Goal: Task Accomplishment & Management: Complete application form

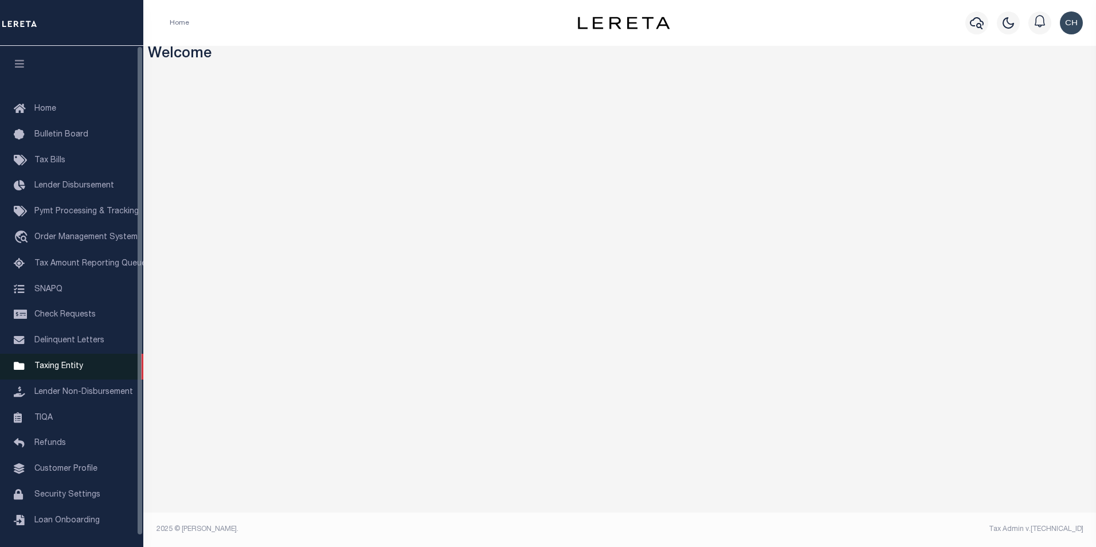
click at [55, 369] on span "Taxing Entity" at bounding box center [58, 366] width 49 height 8
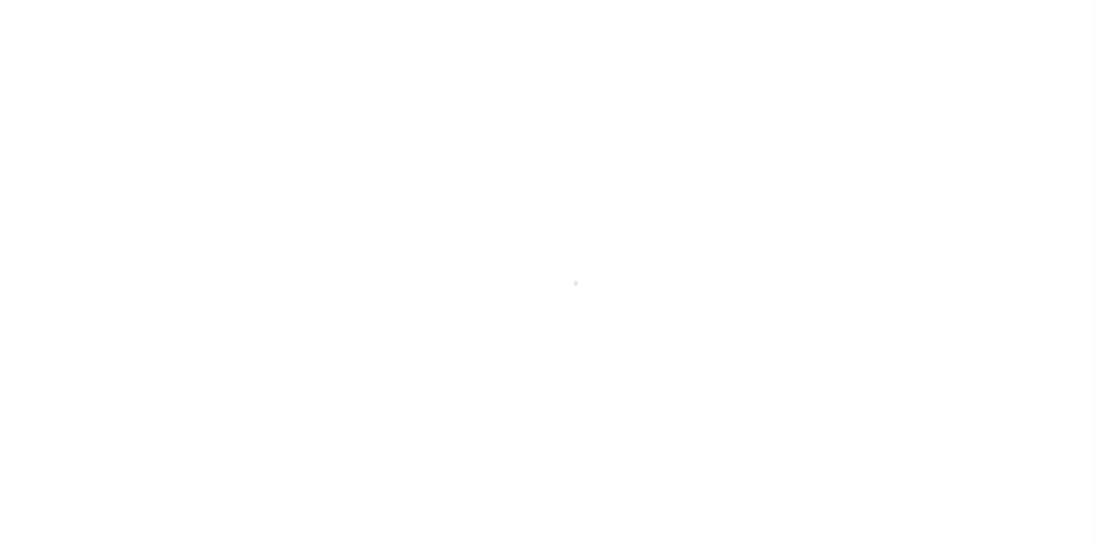
scroll to position [11, 0]
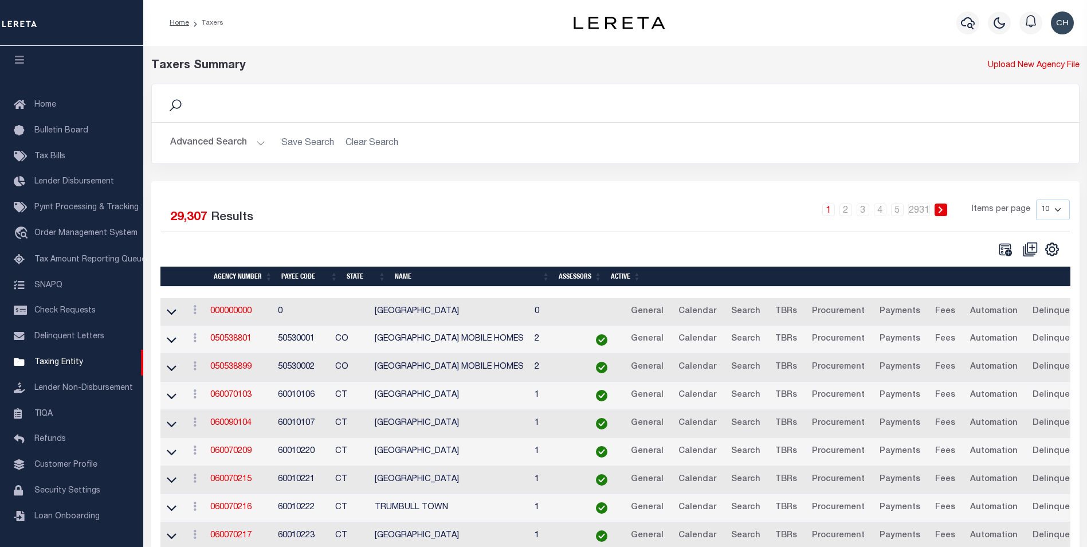
click at [229, 145] on button "Advanced Search" at bounding box center [217, 143] width 95 height 22
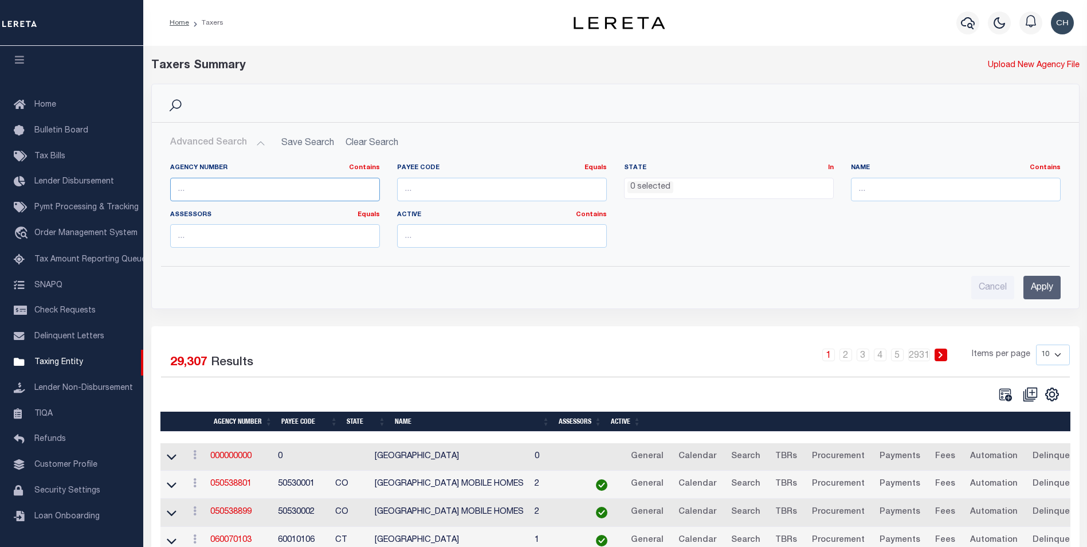
click at [228, 188] on input "text" at bounding box center [275, 189] width 210 height 23
type input "360150000"
click at [1038, 288] on input "Apply" at bounding box center [1042, 287] width 37 height 23
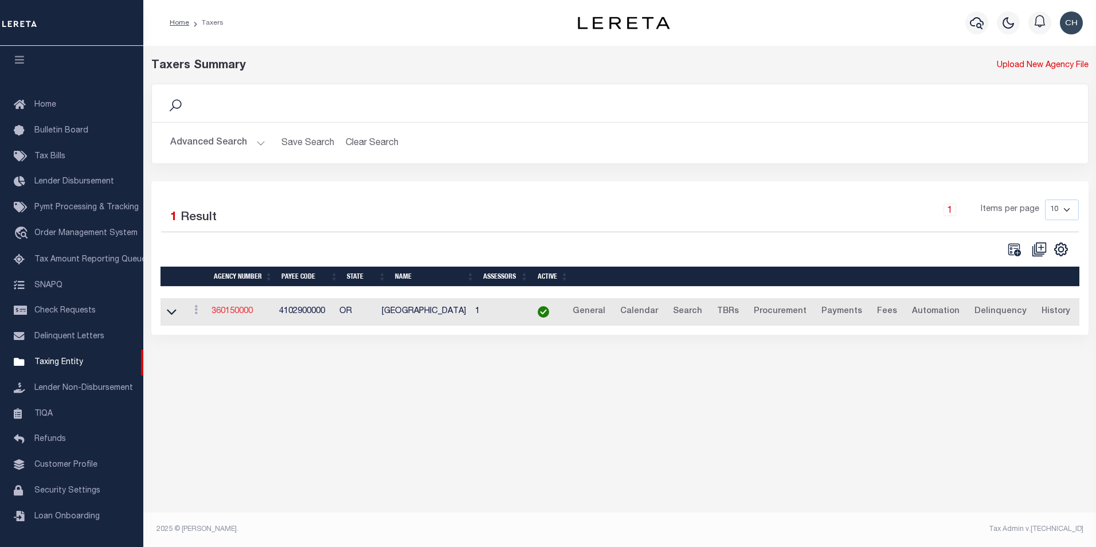
click at [230, 312] on link "360150000" at bounding box center [231, 311] width 41 height 8
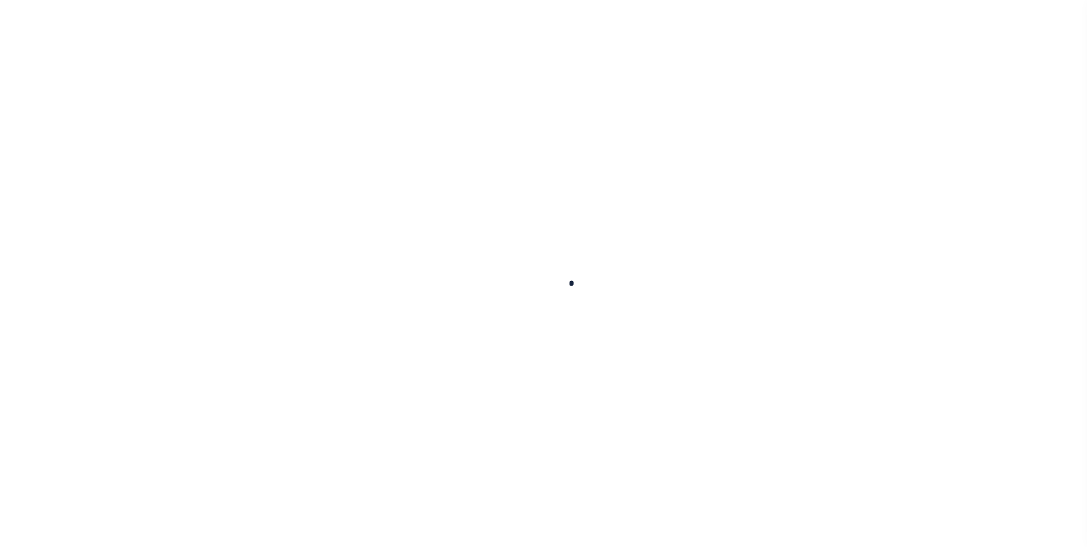
select select
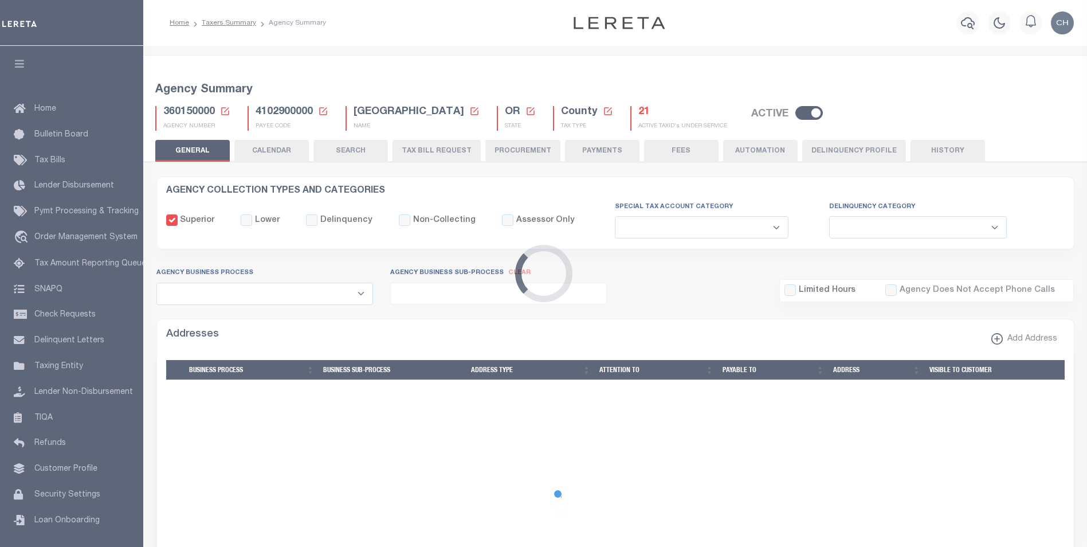
checkbox input "false"
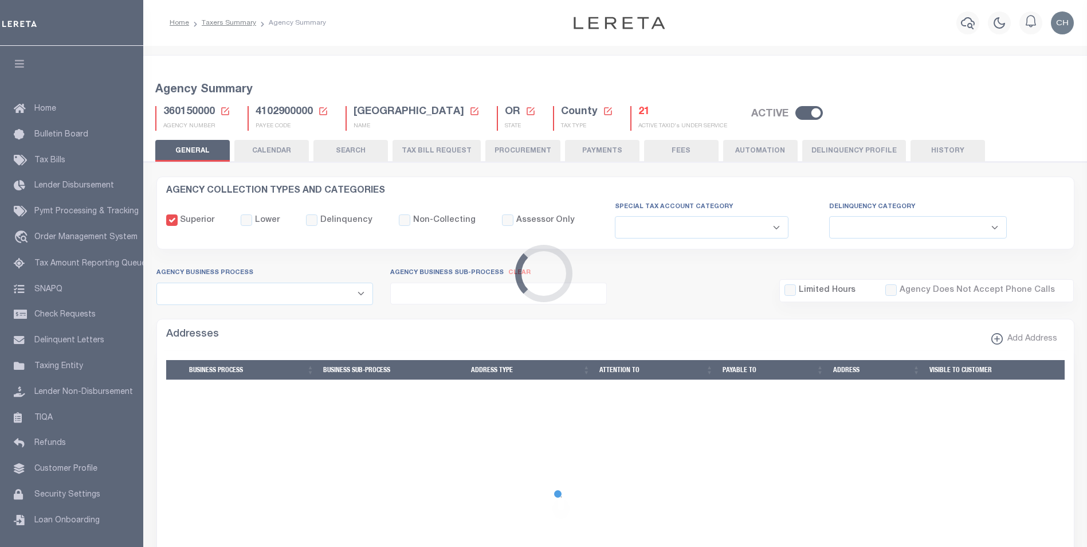
type input "4102900000"
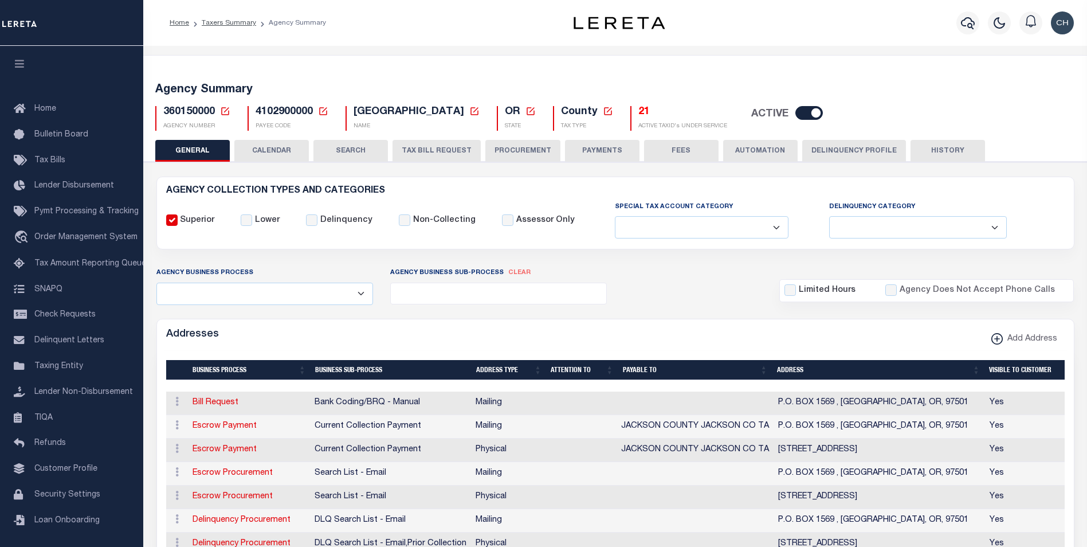
drag, startPoint x: 444, startPoint y: 140, endPoint x: 443, endPoint y: 146, distance: 5.8
click at [443, 140] on button "TAX BILL REQUEST" at bounding box center [437, 151] width 88 height 22
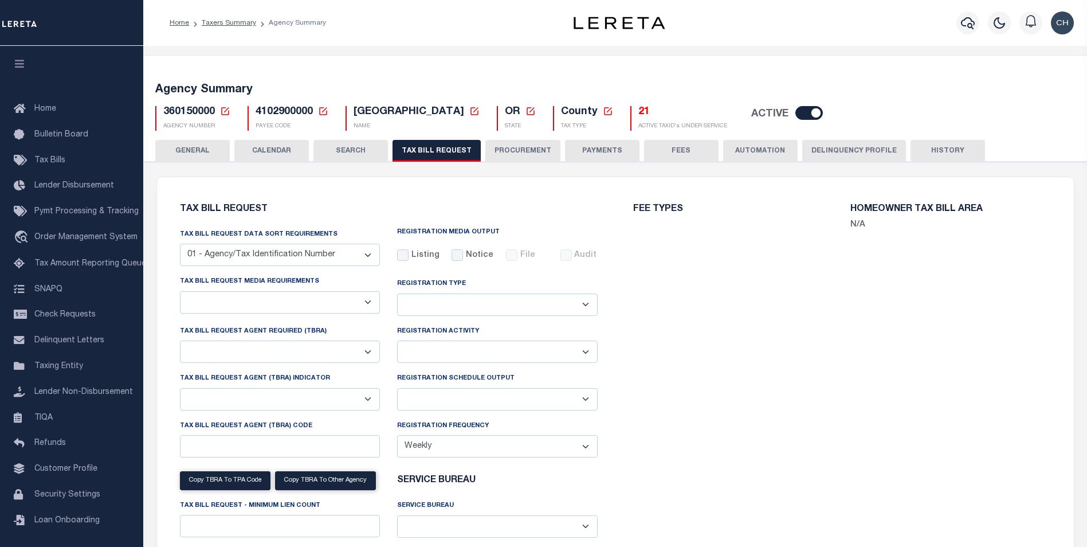
checkbox input "false"
select select "22"
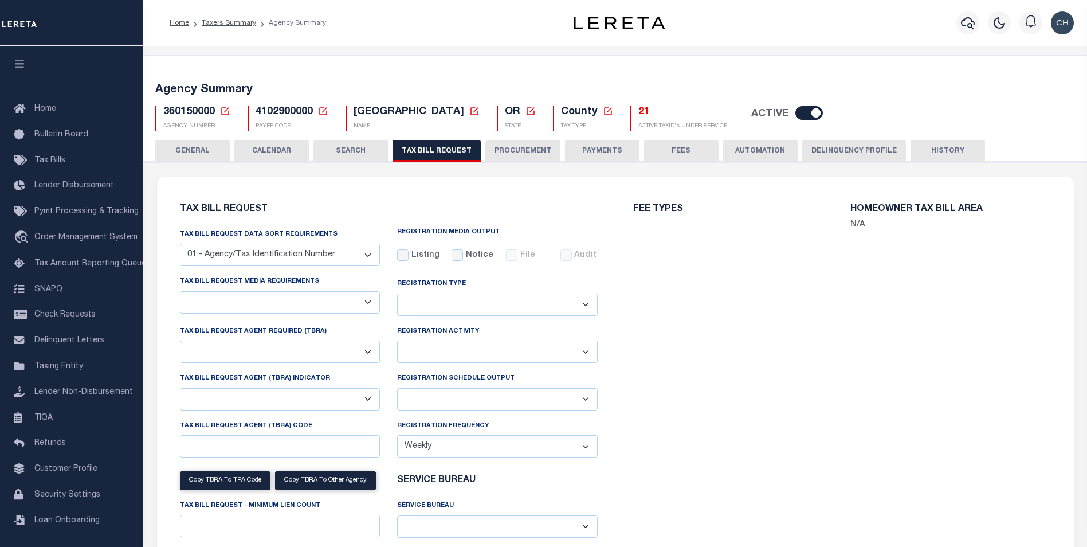
select select "true"
select select "9"
type input "LTS"
select select
type input "1"
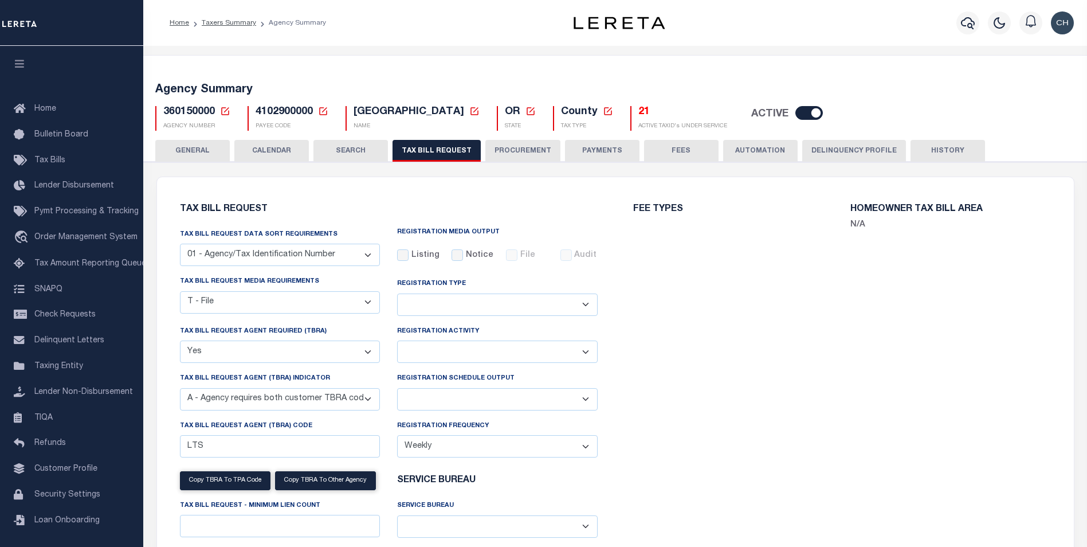
select select "4100743000"
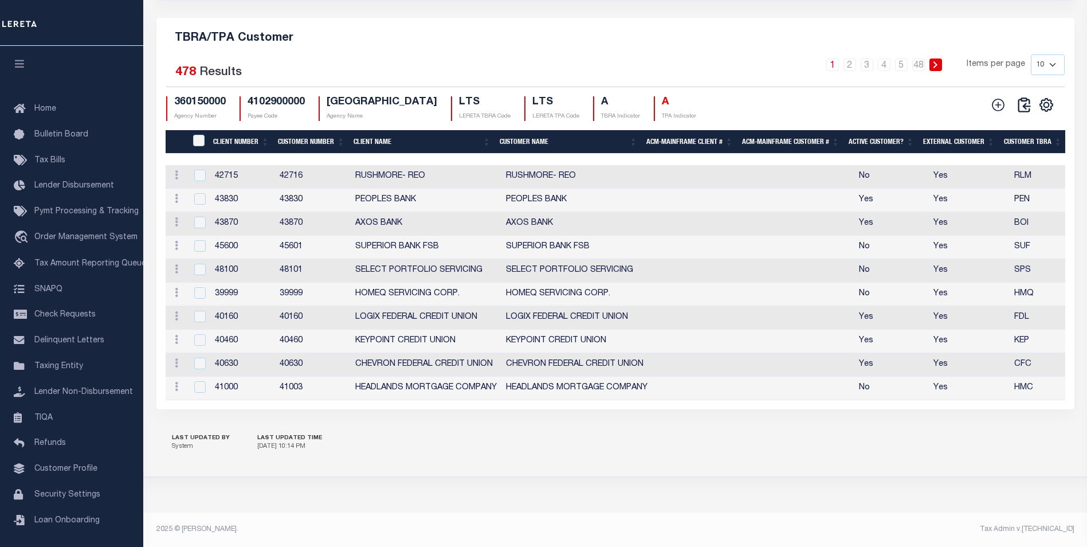
scroll to position [1326, 0]
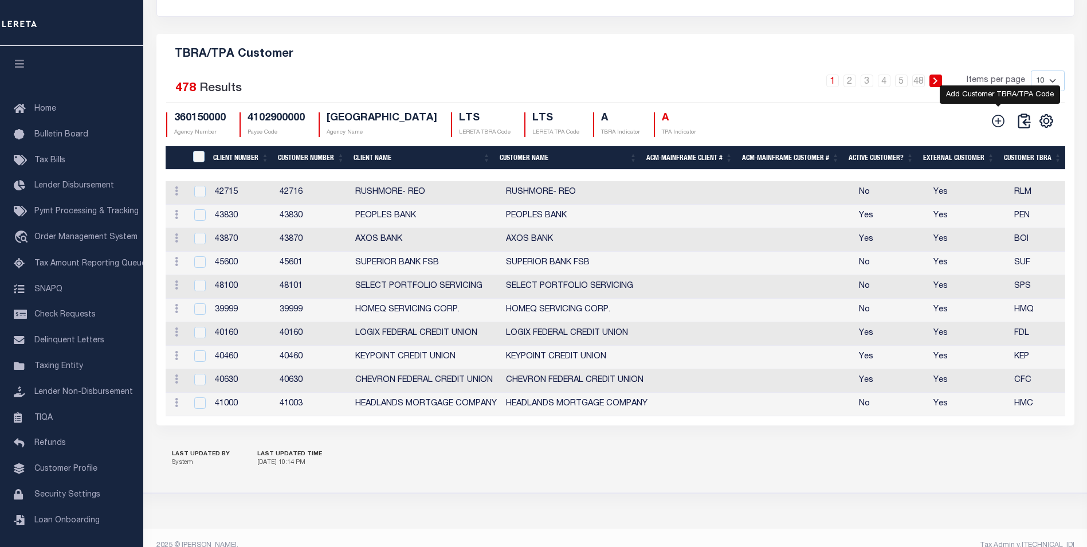
click at [997, 128] on icon at bounding box center [998, 120] width 15 height 15
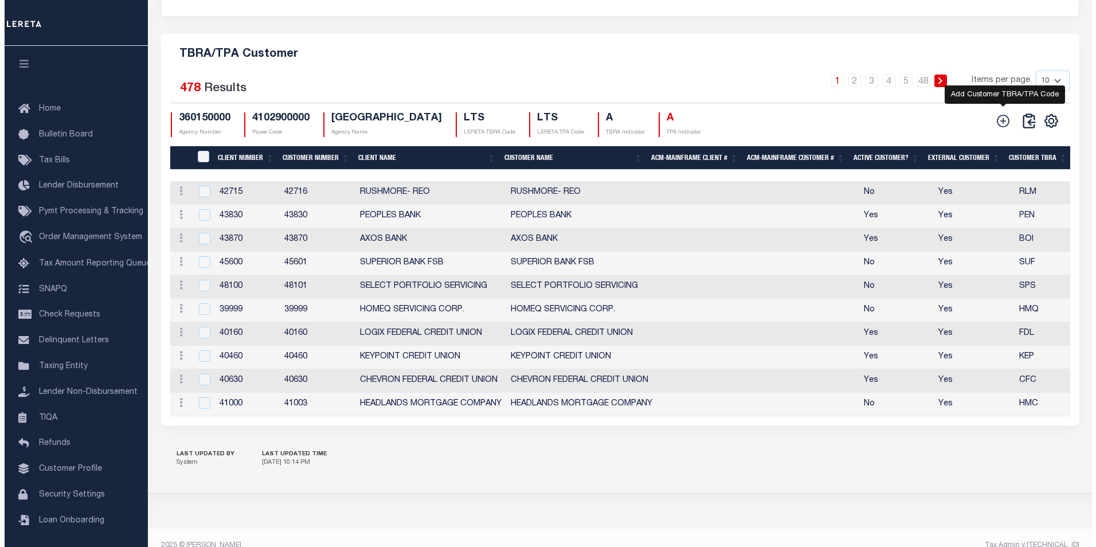
scroll to position [1296, 0]
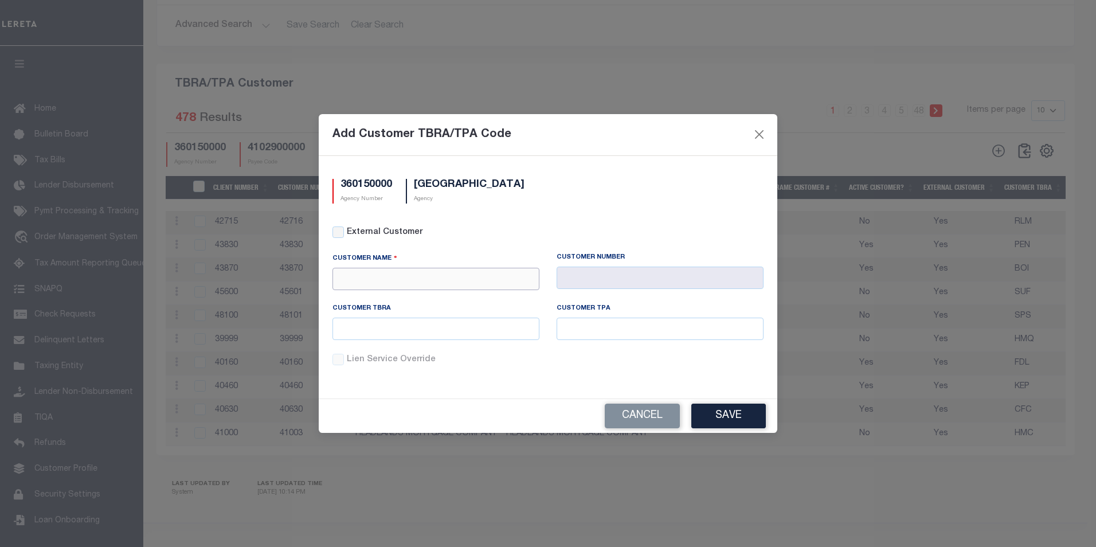
click at [377, 281] on input "text" at bounding box center [435, 279] width 207 height 22
click at [355, 422] on div "APCU" at bounding box center [436, 425] width 206 height 18
type input "APCU"
type input "2205"
type input "APCU"
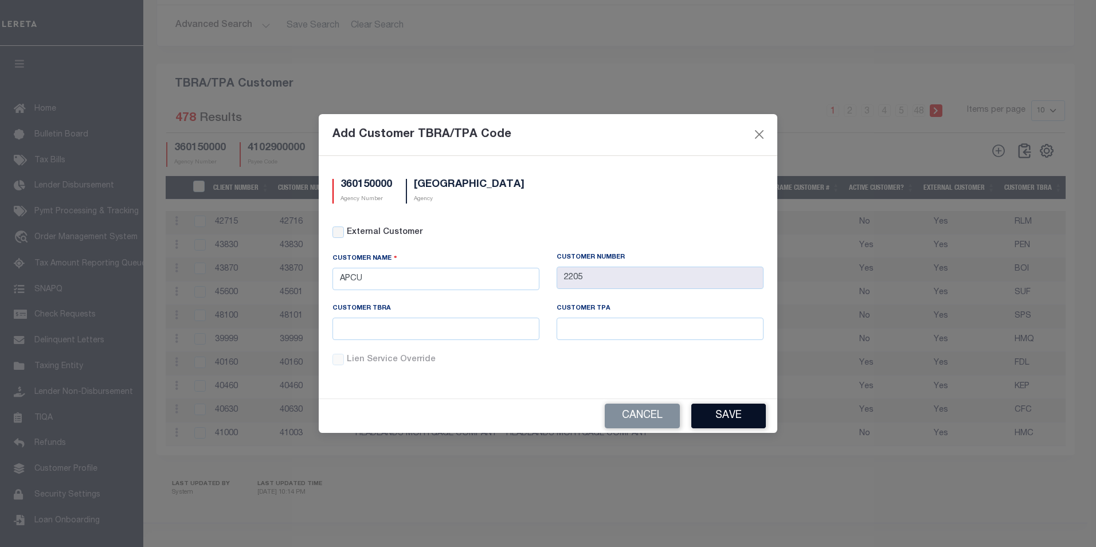
click at [740, 417] on button "Save" at bounding box center [728, 415] width 75 height 25
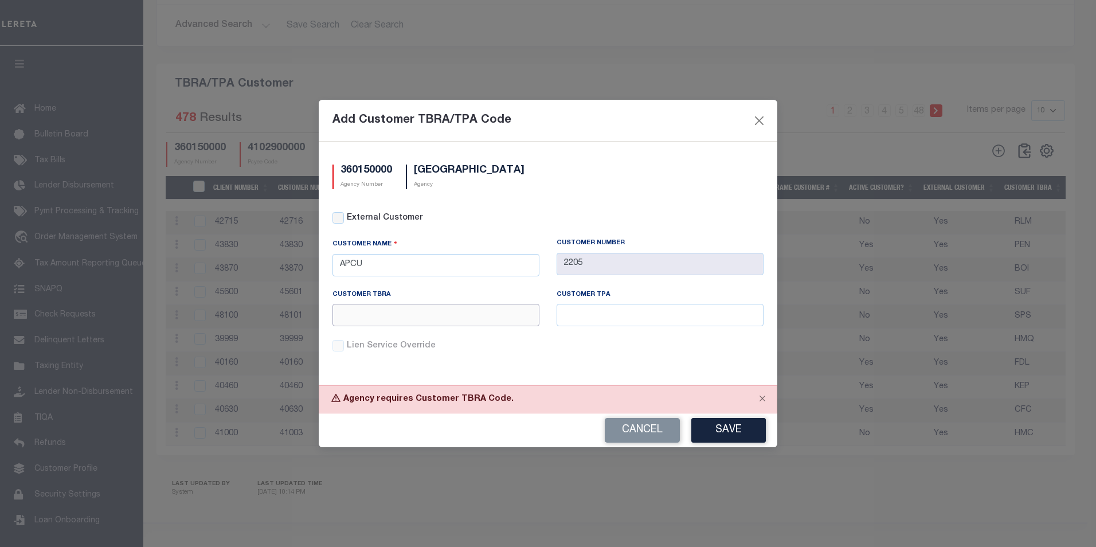
click at [376, 315] on input "text" at bounding box center [435, 315] width 207 height 22
